Goal: Use online tool/utility: Utilize a website feature to perform a specific function

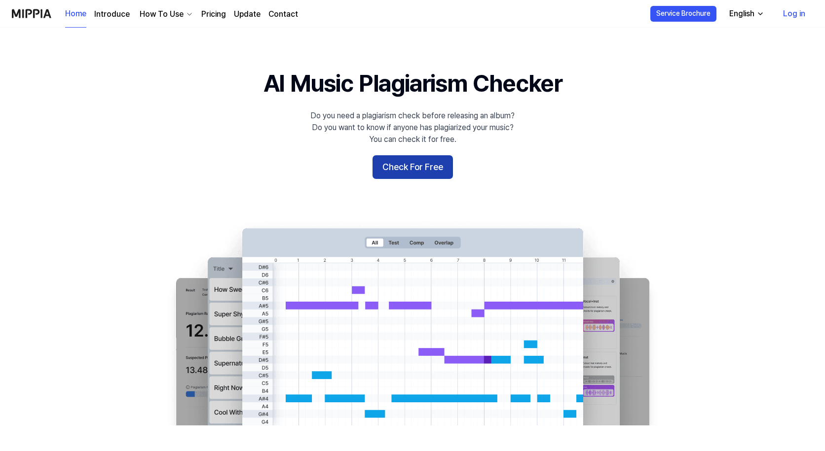
click at [421, 169] on button "Check For Free" at bounding box center [412, 167] width 80 height 24
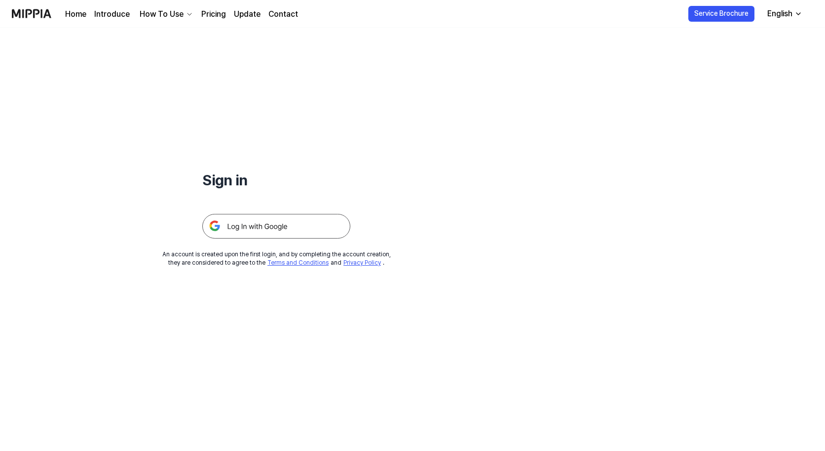
click at [260, 230] on img at bounding box center [276, 226] width 148 height 25
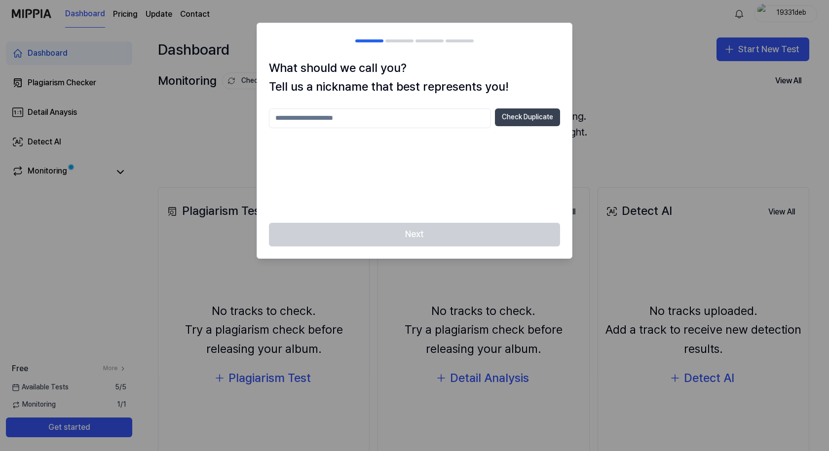
click at [539, 117] on button "Check Duplicate" at bounding box center [527, 118] width 65 height 18
click at [340, 111] on input "text" at bounding box center [380, 119] width 222 height 20
type input "*"
type input "**********"
click at [508, 117] on button "Check Duplicate" at bounding box center [527, 118] width 65 height 18
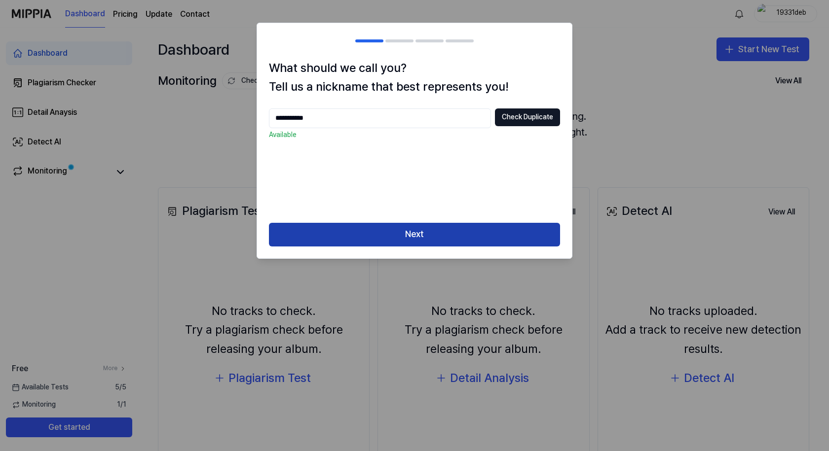
click at [422, 223] on button "Next" at bounding box center [414, 235] width 291 height 24
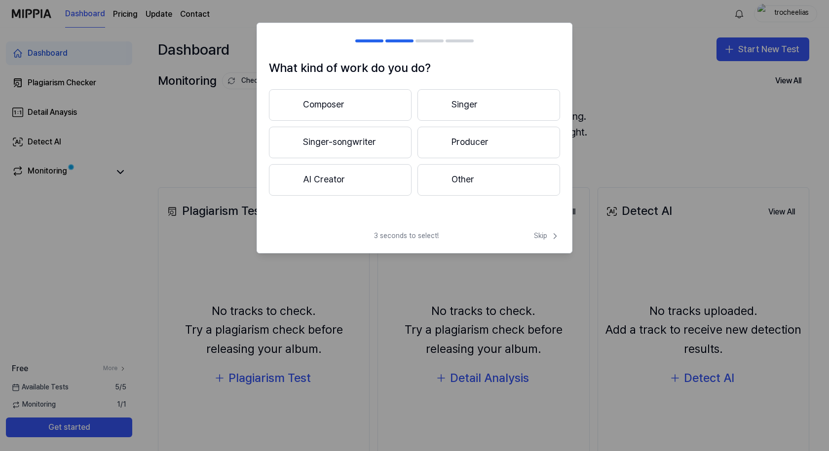
click at [365, 97] on button "Composer" at bounding box center [340, 105] width 143 height 32
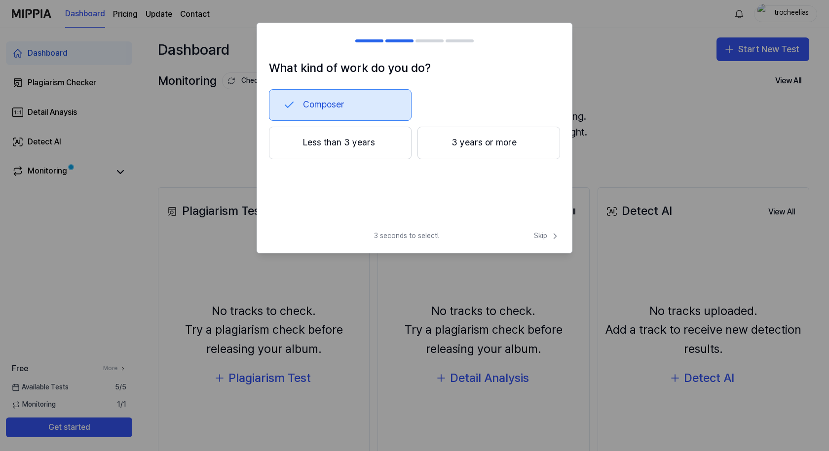
click at [482, 145] on button "3 years or more" at bounding box center [488, 143] width 143 height 33
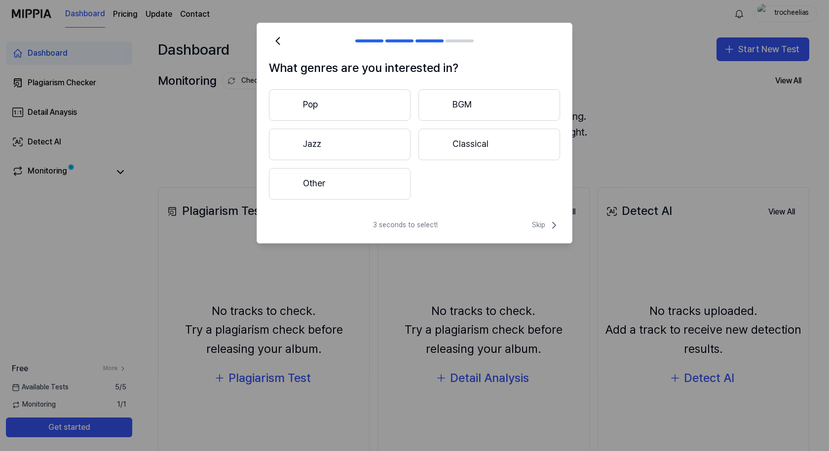
click at [310, 179] on button "Other" at bounding box center [340, 184] width 142 height 32
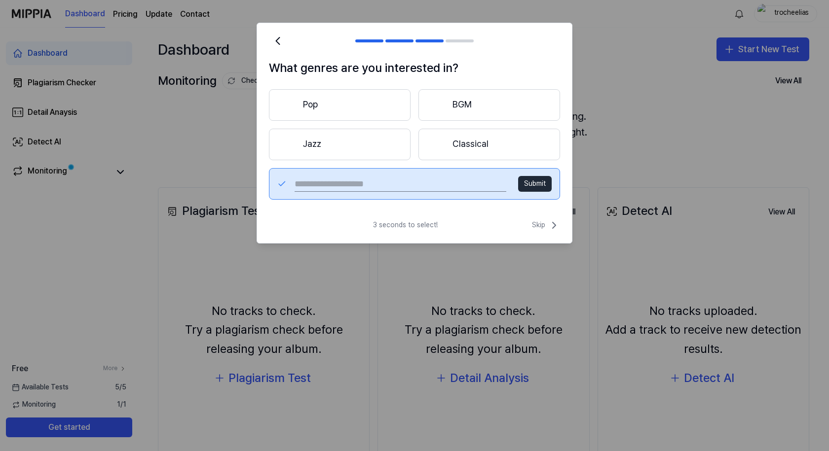
click at [431, 183] on input "text" at bounding box center [400, 184] width 212 height 16
click at [332, 102] on button "Pop" at bounding box center [340, 105] width 142 height 32
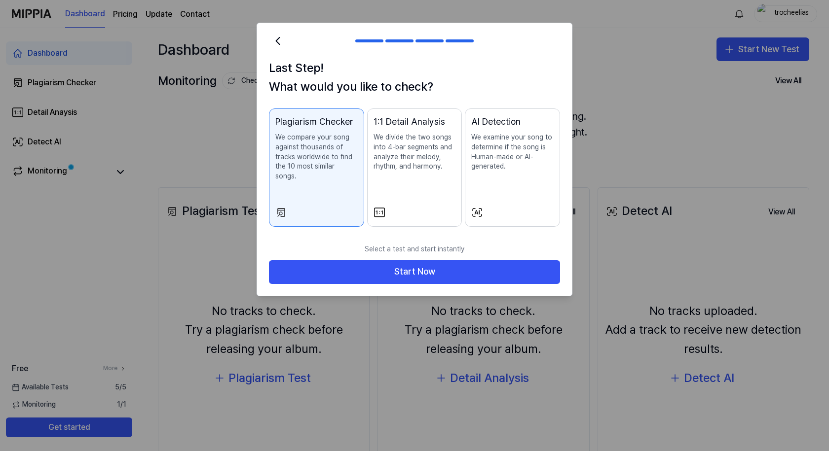
click at [490, 161] on p "We examine your song to determine if the song is Human-made or AI-generated." at bounding box center [512, 152] width 82 height 38
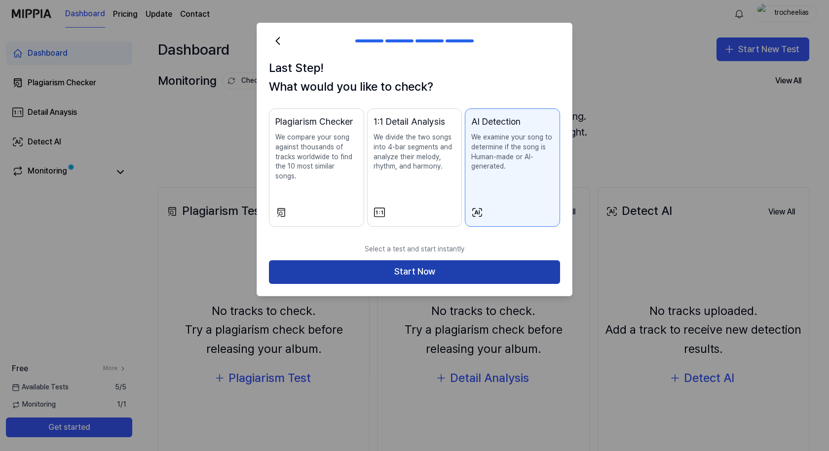
click at [425, 263] on button "Start Now" at bounding box center [414, 272] width 291 height 24
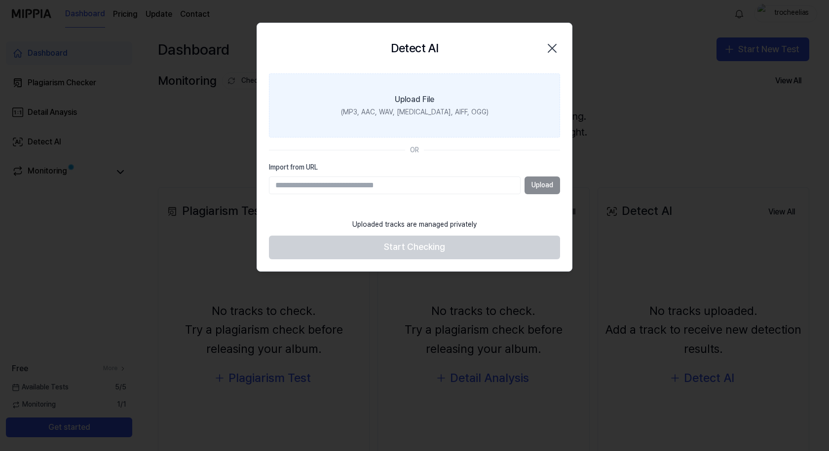
click at [418, 101] on div "Upload File" at bounding box center [414, 100] width 39 height 12
click at [0, 0] on input "Upload File (MP3, AAC, WAV, [MEDICAL_DATA], AIFF, OGG)" at bounding box center [0, 0] width 0 height 0
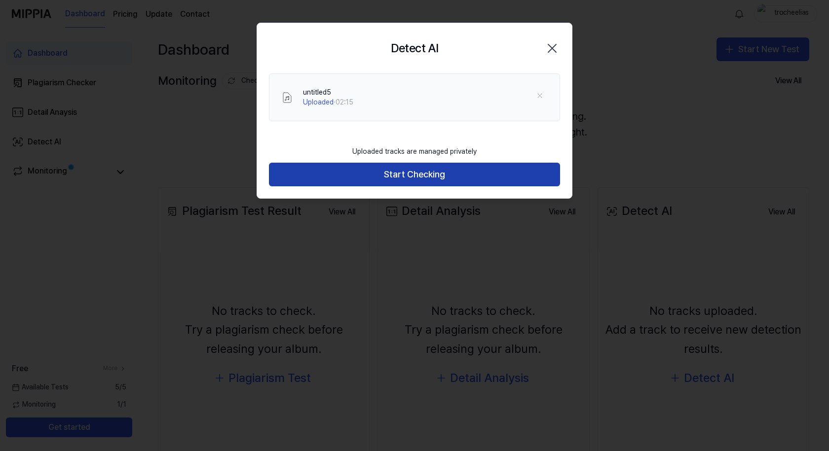
click at [411, 178] on button "Start Checking" at bounding box center [414, 175] width 291 height 24
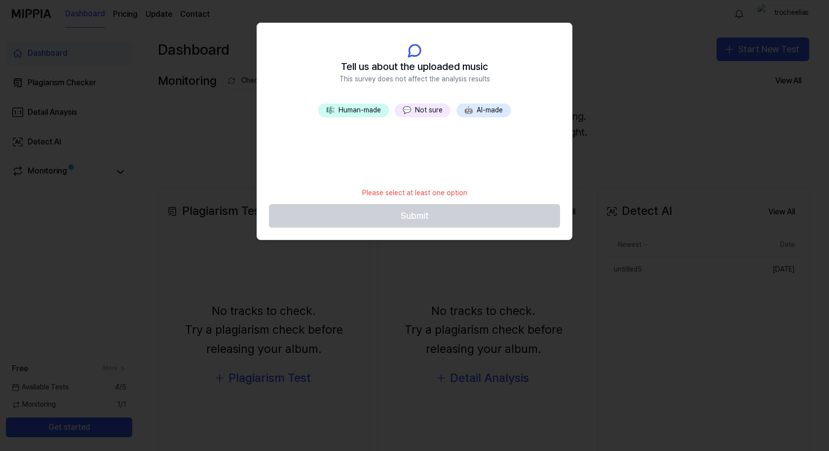
drag, startPoint x: 389, startPoint y: 157, endPoint x: 332, endPoint y: 159, distance: 57.3
click at [389, 156] on div "🎼 Human-made 💬 Not sure 🤖 AI-made" at bounding box center [414, 143] width 315 height 79
click at [331, 161] on div "🎼 Human-made 💬 Not sure 🤖 AI-made" at bounding box center [414, 143] width 315 height 79
drag, startPoint x: 335, startPoint y: 184, endPoint x: 338, endPoint y: 190, distance: 7.1
click at [338, 190] on footer "Please select at least one option Submit" at bounding box center [414, 205] width 291 height 45
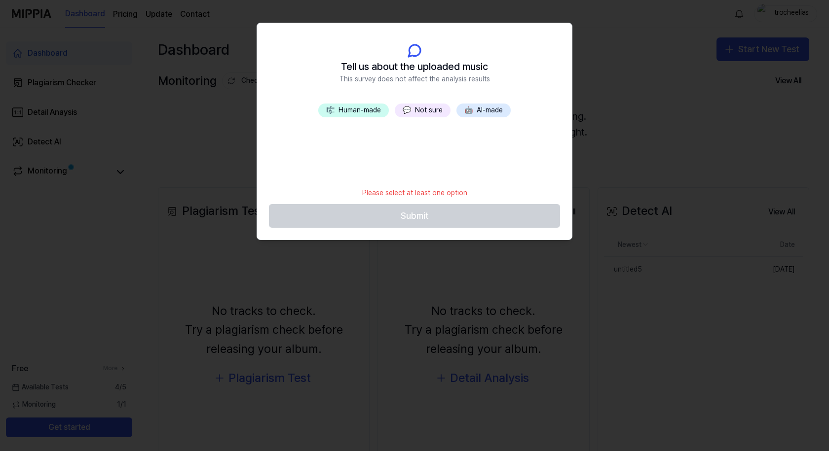
click at [433, 108] on button "💬 Not sure" at bounding box center [423, 111] width 56 height 14
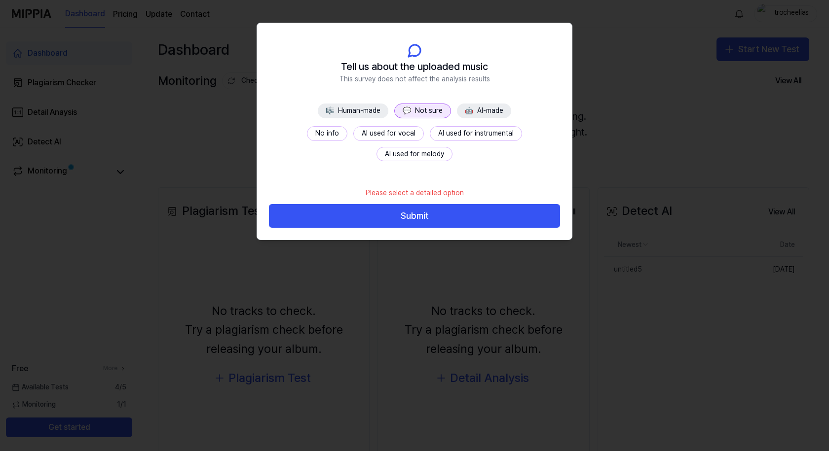
click at [332, 133] on button "No info" at bounding box center [327, 133] width 40 height 15
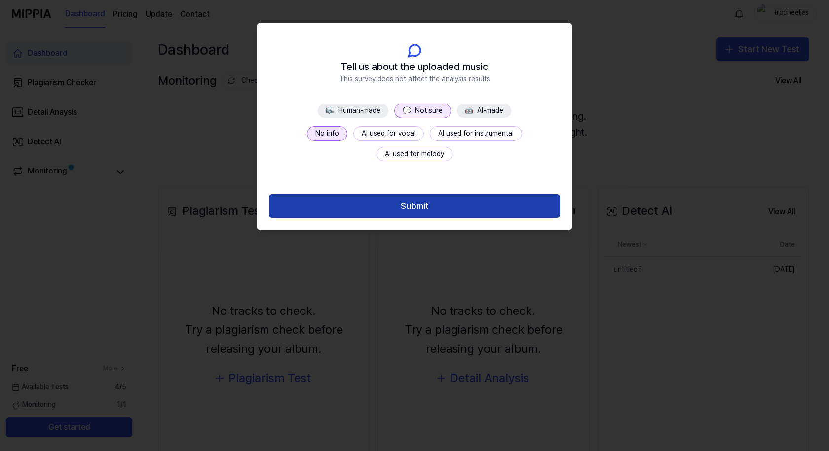
click at [397, 197] on button "Submit" at bounding box center [414, 206] width 291 height 24
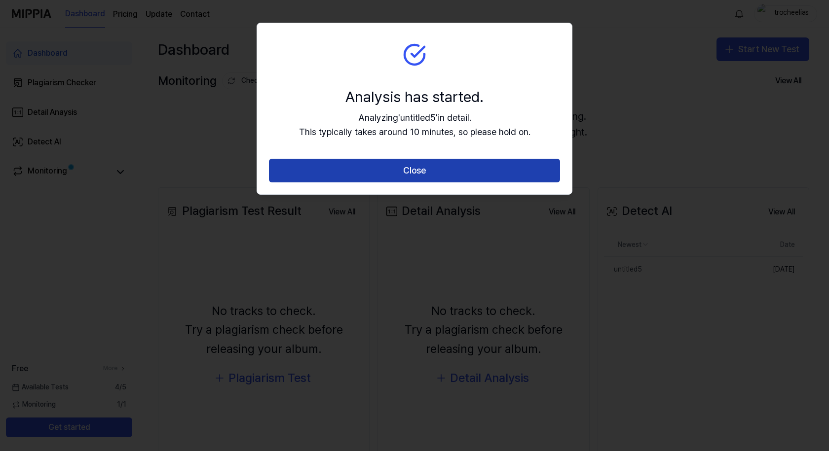
click at [423, 168] on button "Close" at bounding box center [414, 171] width 291 height 24
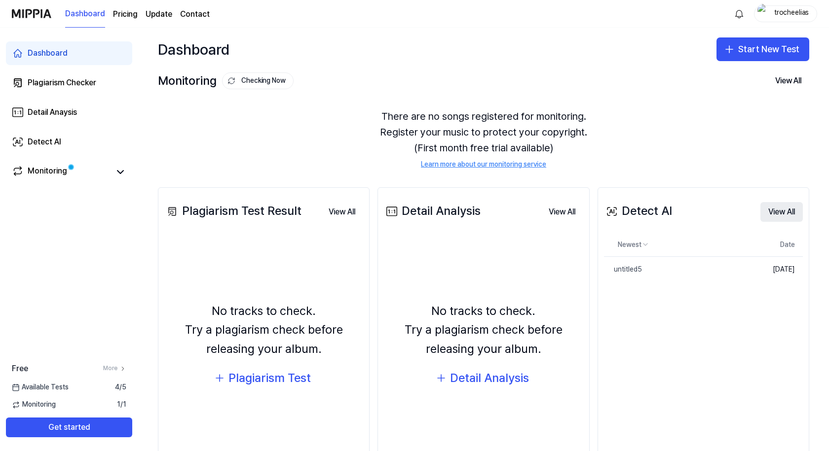
click at [780, 210] on button "View All" at bounding box center [781, 212] width 42 height 20
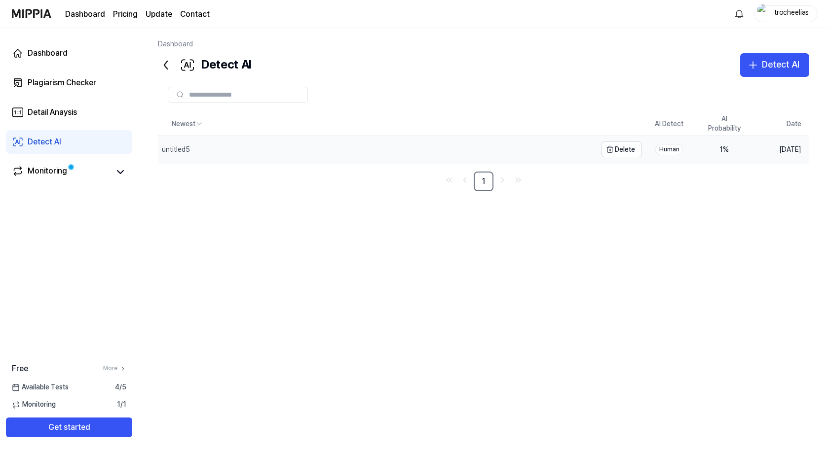
click at [184, 147] on div "untitled5" at bounding box center [176, 150] width 28 height 10
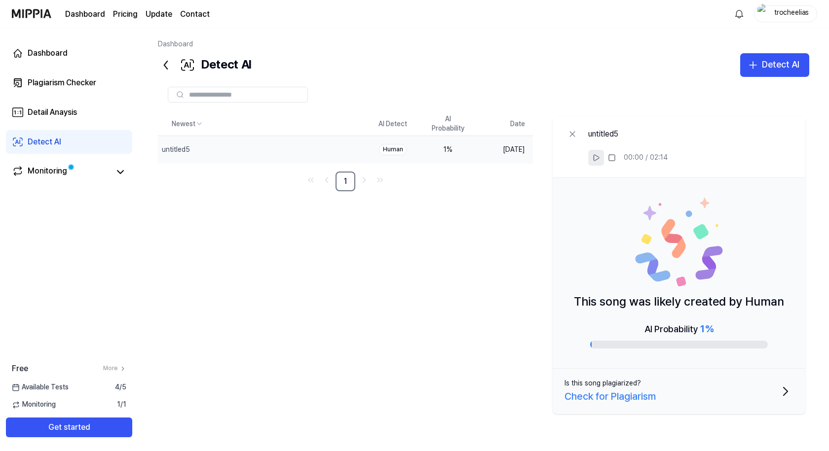
click at [597, 157] on icon at bounding box center [596, 158] width 8 height 8
click at [594, 159] on rect at bounding box center [593, 158] width 1 height 6
click at [760, 67] on button "Detect AI" at bounding box center [774, 65] width 69 height 24
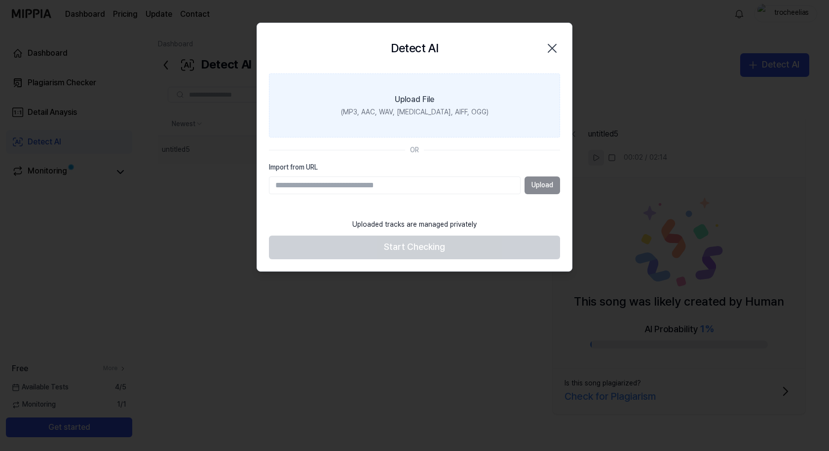
click at [407, 94] on div "Upload File" at bounding box center [414, 100] width 39 height 12
click at [0, 0] on input "Upload File (MP3, AAC, WAV, [MEDICAL_DATA], AIFF, OGG)" at bounding box center [0, 0] width 0 height 0
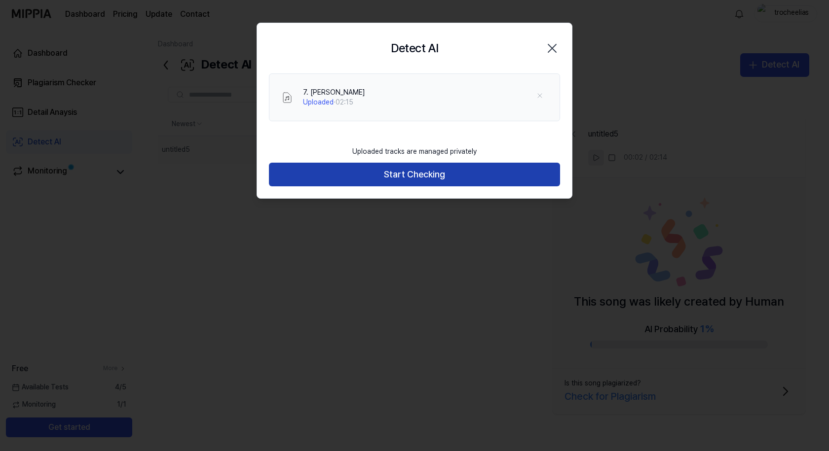
click at [424, 183] on button "Start Checking" at bounding box center [414, 175] width 291 height 24
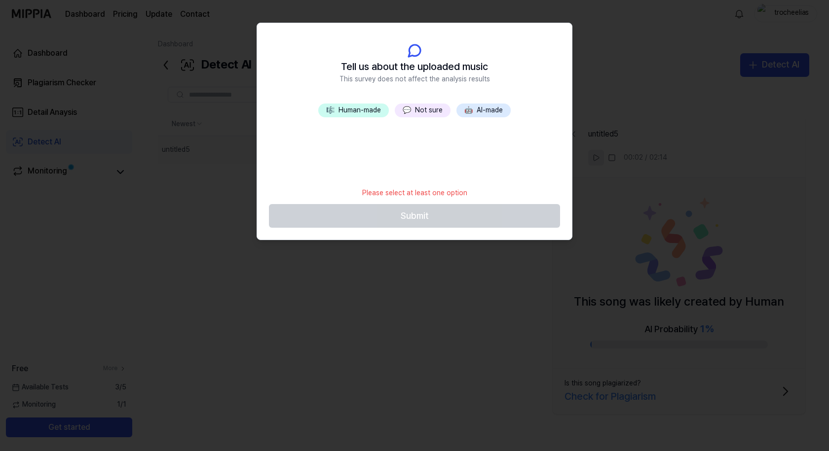
click at [432, 107] on button "💬 Not sure" at bounding box center [423, 111] width 56 height 14
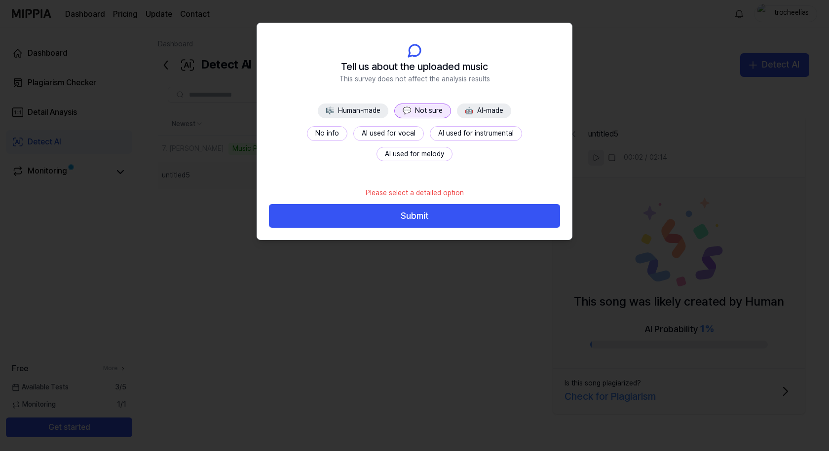
click at [325, 132] on button "No info" at bounding box center [327, 133] width 40 height 15
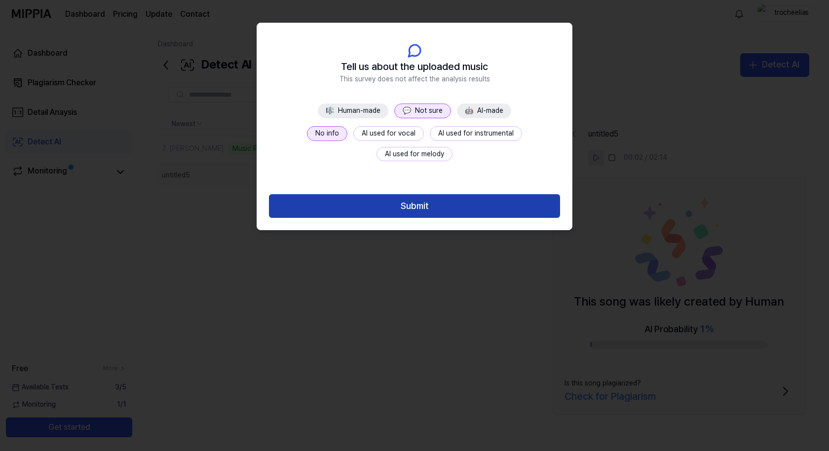
click at [427, 200] on button "Submit" at bounding box center [414, 206] width 291 height 24
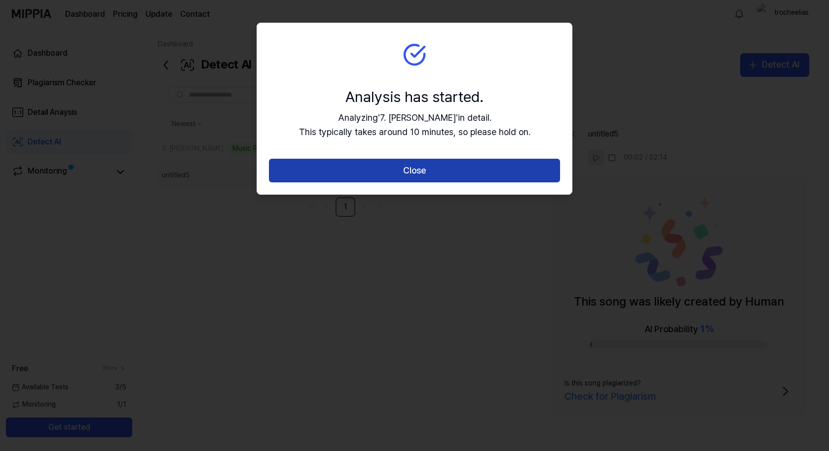
click at [435, 170] on button "Close" at bounding box center [414, 171] width 291 height 24
